Goal: Task Accomplishment & Management: Manage account settings

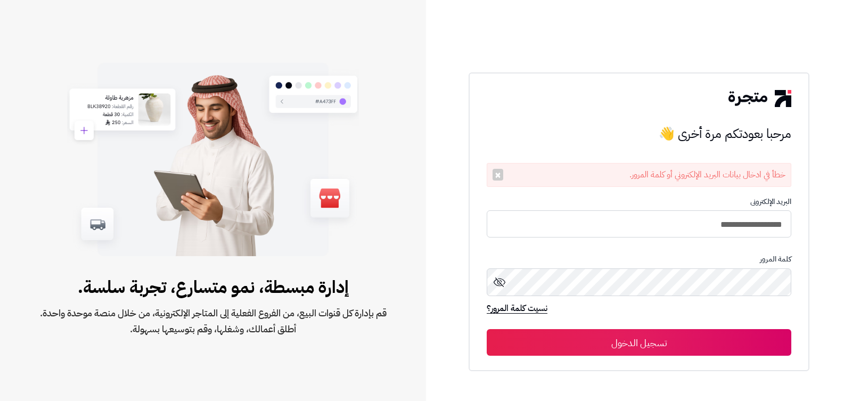
click at [641, 354] on button "تسجيل الدخول" at bounding box center [639, 342] width 305 height 27
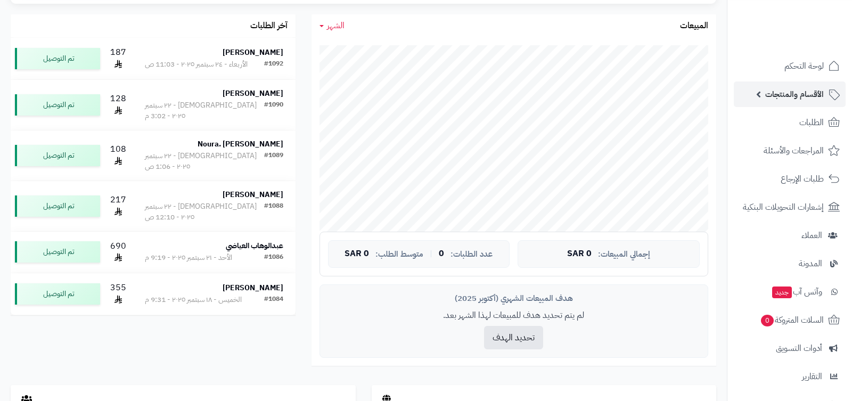
click at [795, 90] on span "الأقسام والمنتجات" at bounding box center [794, 94] width 59 height 15
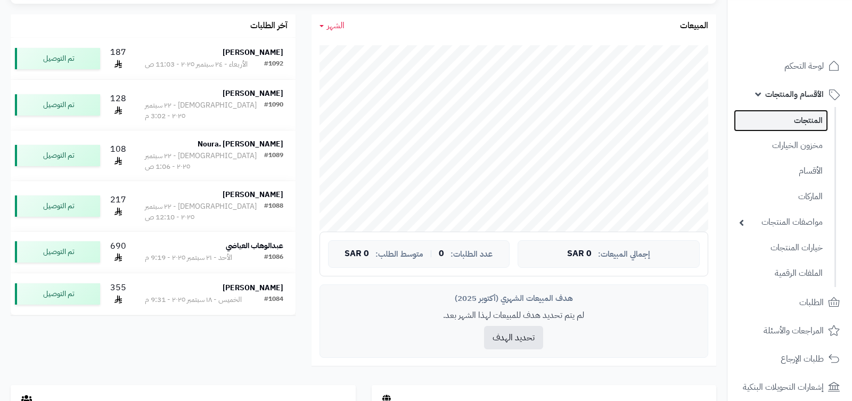
click at [799, 114] on link "المنتجات" at bounding box center [781, 121] width 94 height 22
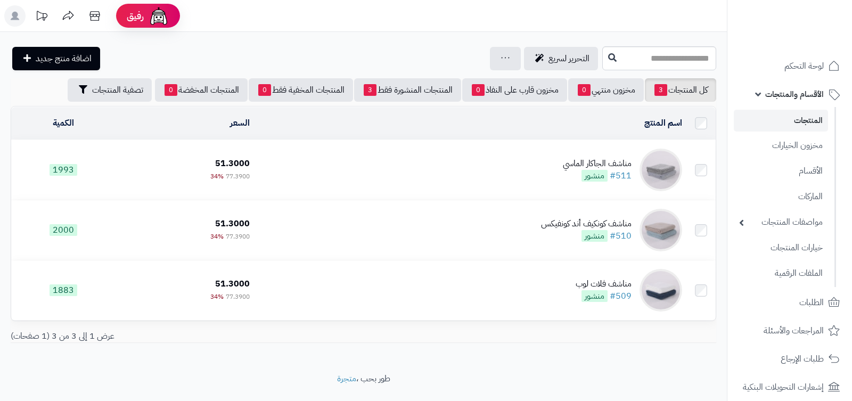
click at [520, 161] on td "مناشف الجاكار الماسي #511 منشور" at bounding box center [470, 170] width 432 height 60
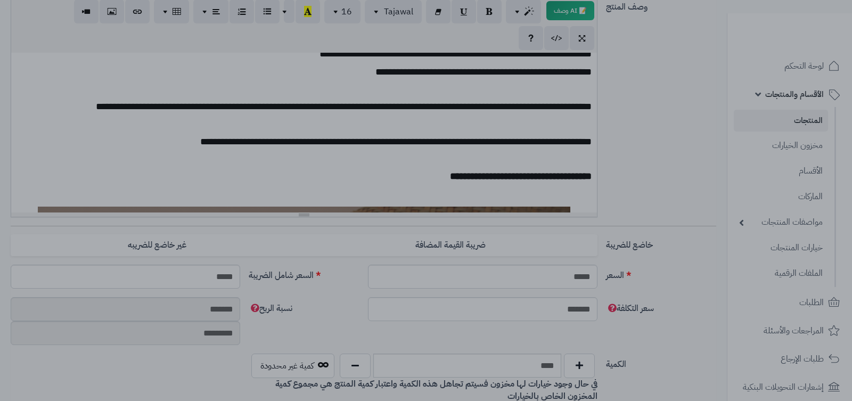
click at [432, 64] on div at bounding box center [426, 200] width 852 height 401
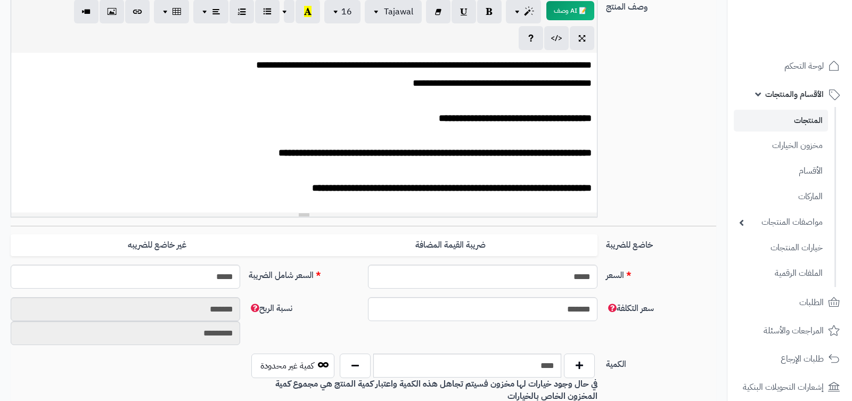
scroll to position [51, 0]
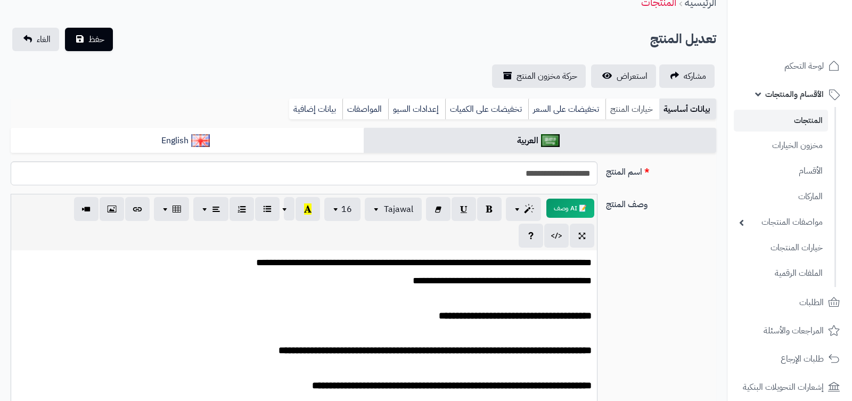
click at [613, 113] on link "خيارات المنتج" at bounding box center [632, 109] width 54 height 21
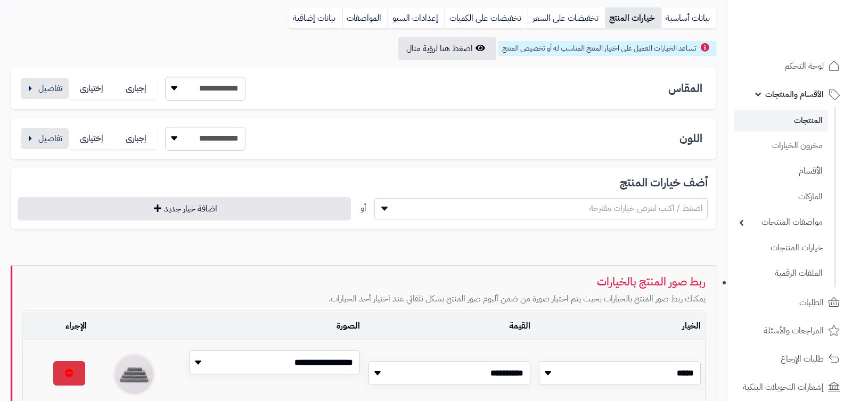
scroll to position [141, 0]
click at [420, 132] on div "**********" at bounding box center [363, 140] width 688 height 24
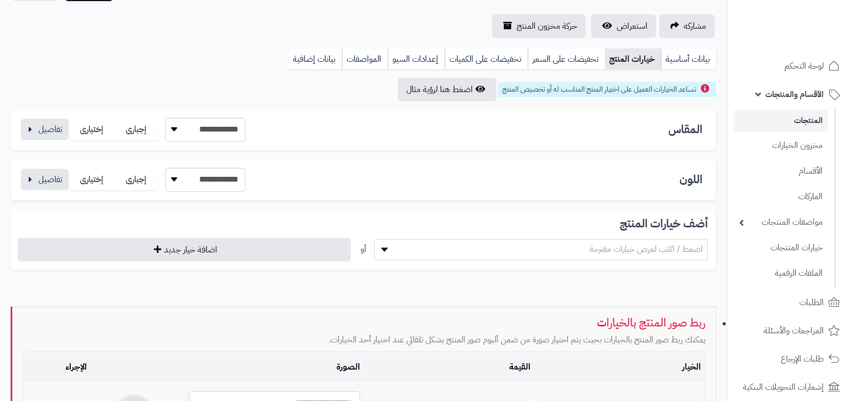
scroll to position [109, 0]
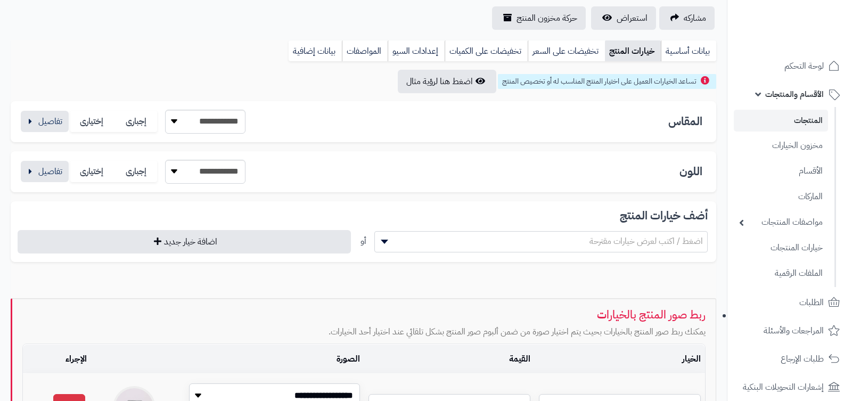
click at [306, 142] on div "**********" at bounding box center [363, 121] width 705 height 41
click at [39, 126] on button "button" at bounding box center [45, 120] width 48 height 21
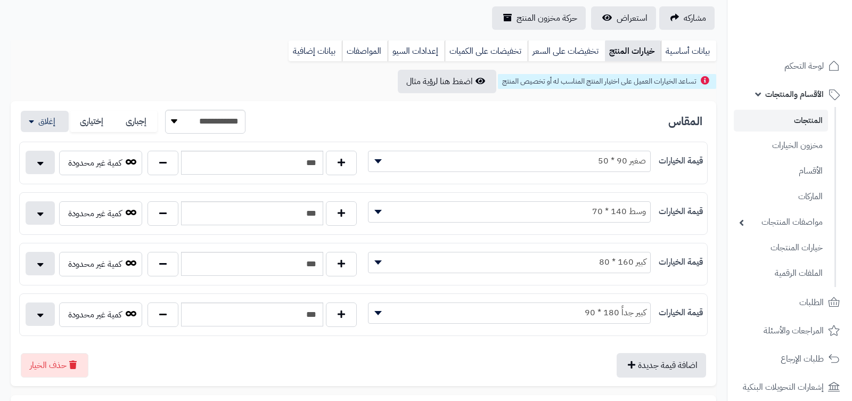
click at [820, 115] on link "المنتجات" at bounding box center [781, 121] width 94 height 22
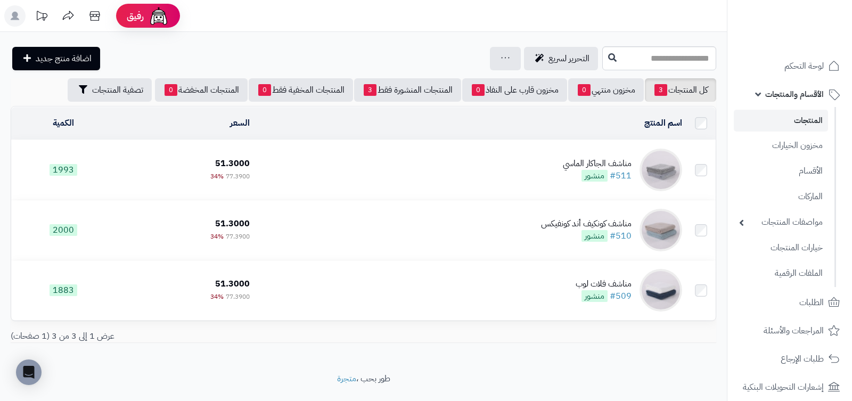
click at [236, 157] on span "51.3000" at bounding box center [232, 163] width 35 height 13
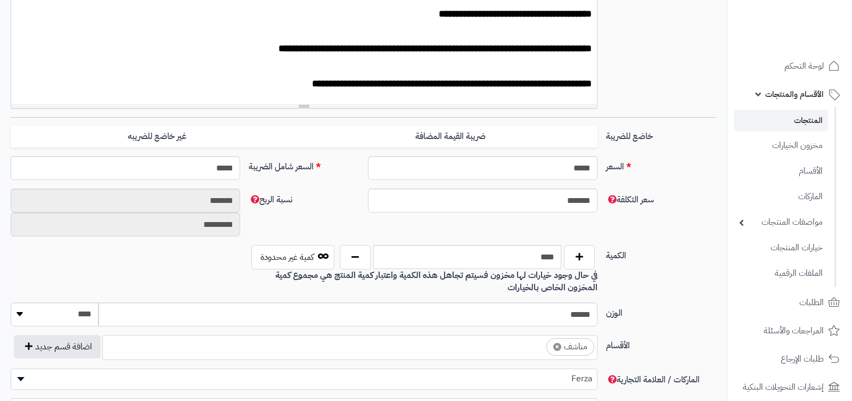
scroll to position [341, 0]
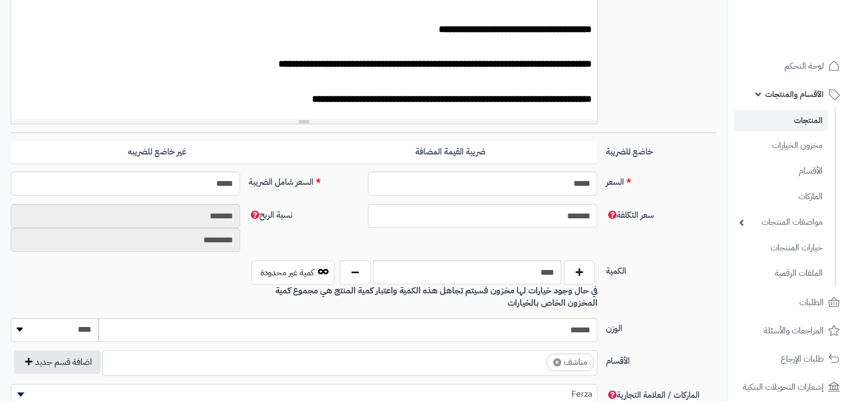
click at [318, 209] on label "نسبة الربح" at bounding box center [303, 213] width 119 height 18
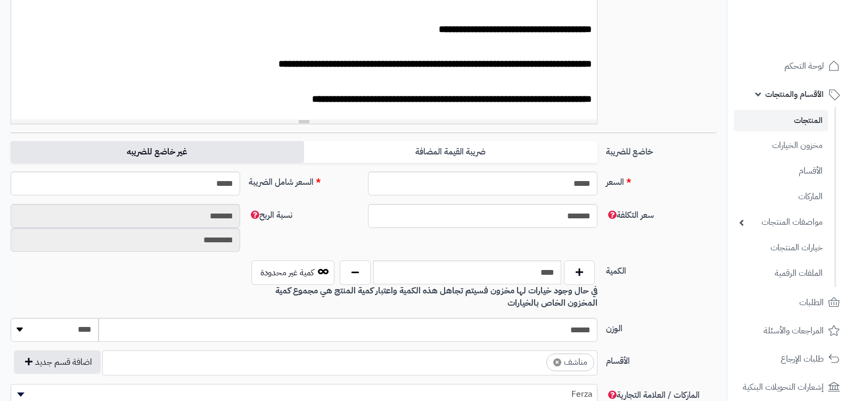
click at [250, 157] on label "غير خاضع للضريبه" at bounding box center [157, 152] width 293 height 22
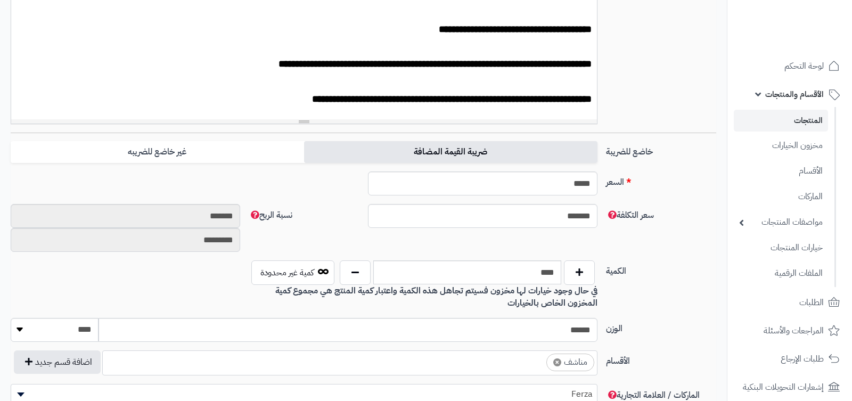
click at [349, 161] on label "ضريبة القيمة المضافة" at bounding box center [450, 152] width 293 height 22
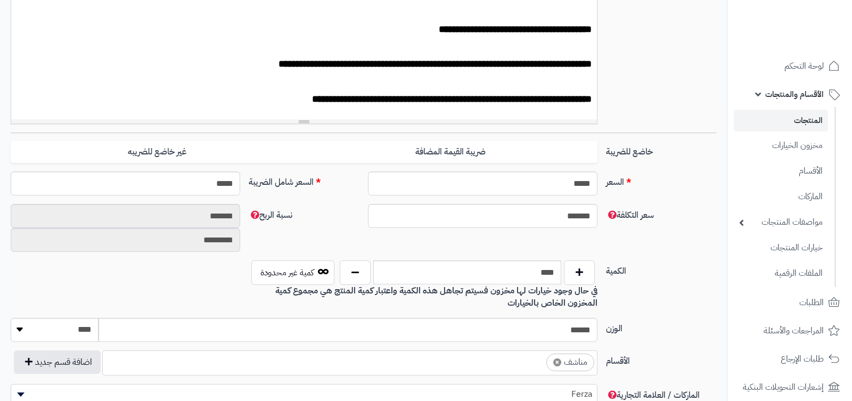
click at [245, 165] on div "خاضع للضريبة ضريبة القيمة المضافة غير خاضع للضريبه" at bounding box center [363, 156] width 714 height 30
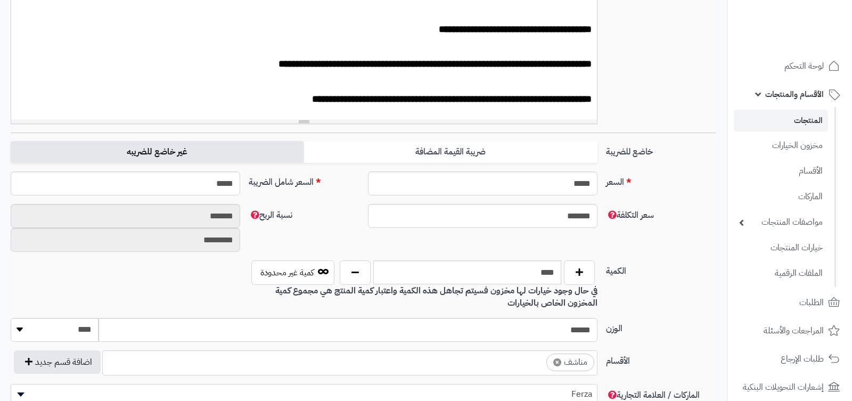
click at [268, 145] on label "غير خاضع للضريبه" at bounding box center [157, 152] width 293 height 22
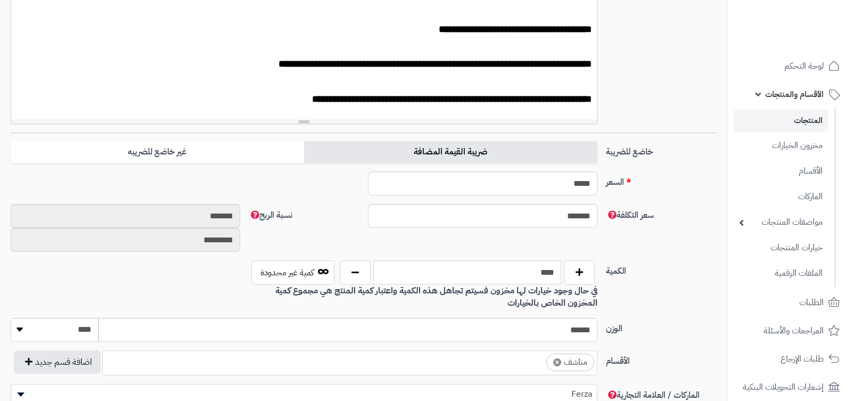
click at [359, 150] on label "ضريبة القيمة المضافة" at bounding box center [450, 152] width 293 height 22
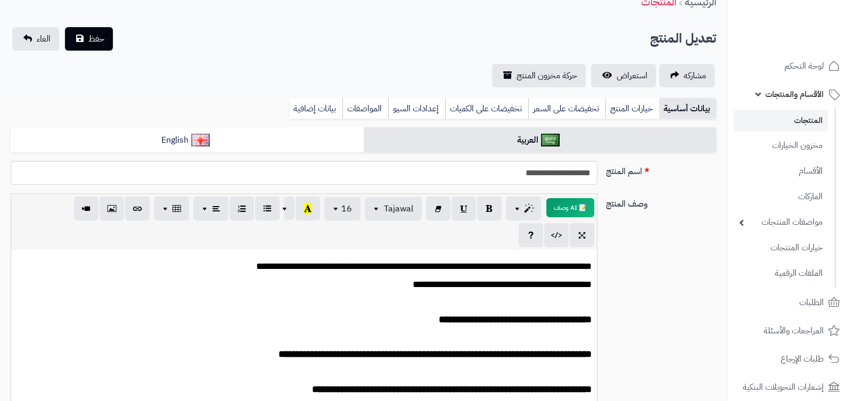
scroll to position [0, 0]
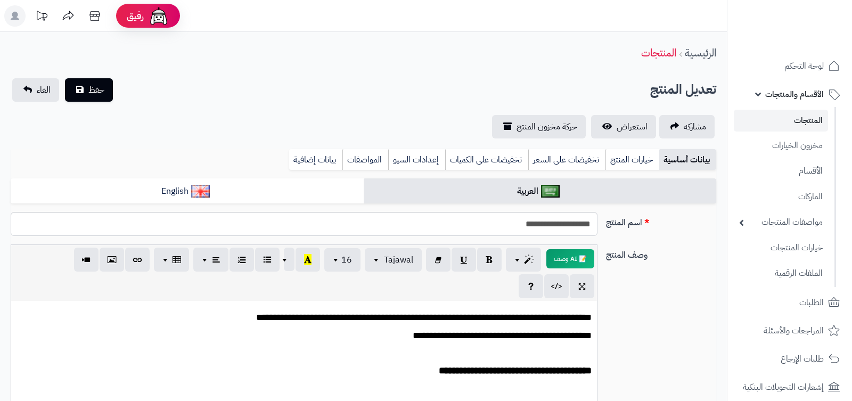
click at [788, 114] on link "المنتجات" at bounding box center [781, 121] width 94 height 22
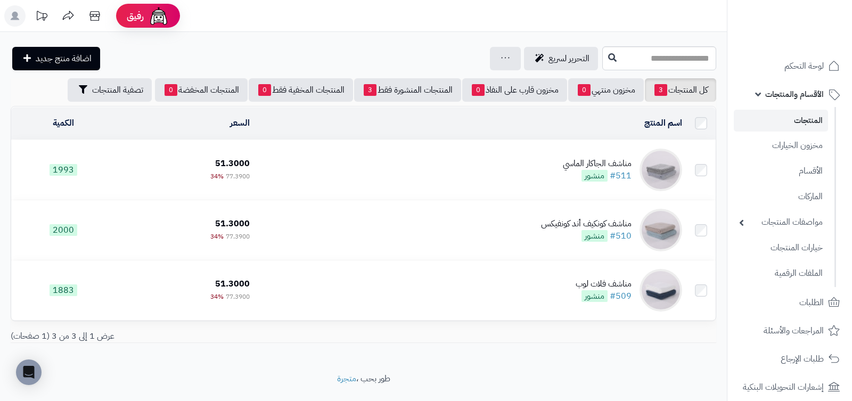
click at [359, 151] on td "مناشف الجاكار الماسي #511 منشور" at bounding box center [470, 170] width 432 height 60
click at [570, 163] on div "مناشف الجاكار الماسي" at bounding box center [597, 164] width 69 height 12
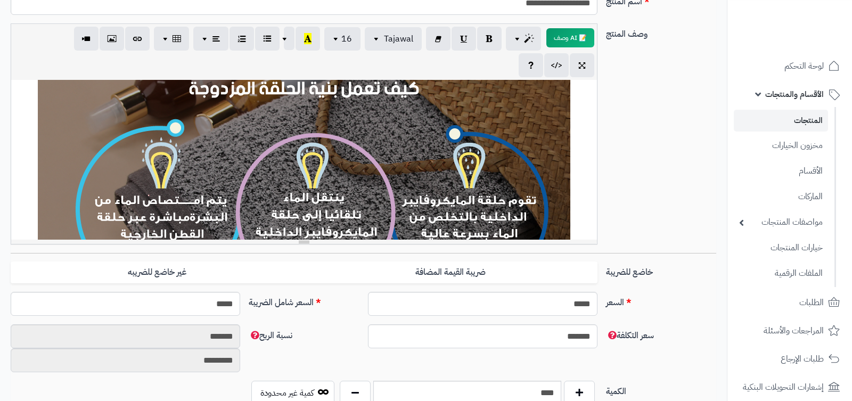
scroll to position [337, 0]
